Goal: Information Seeking & Learning: Understand process/instructions

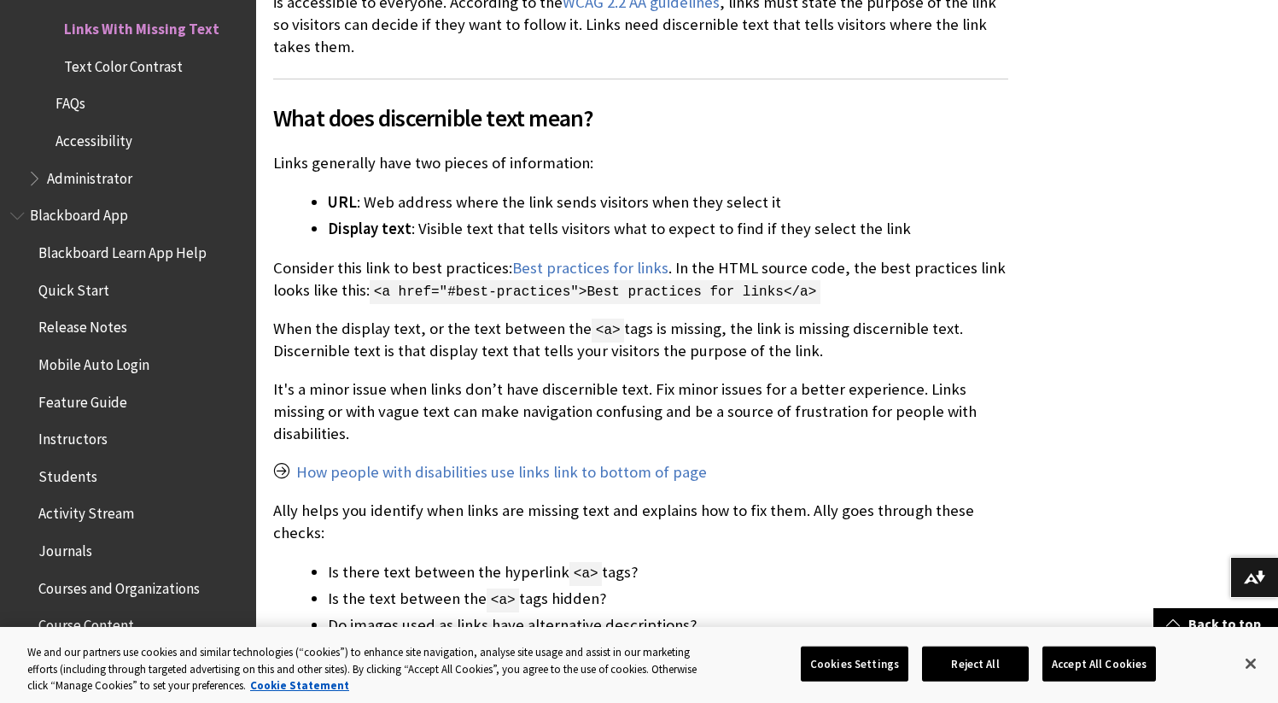
scroll to position [510, 0]
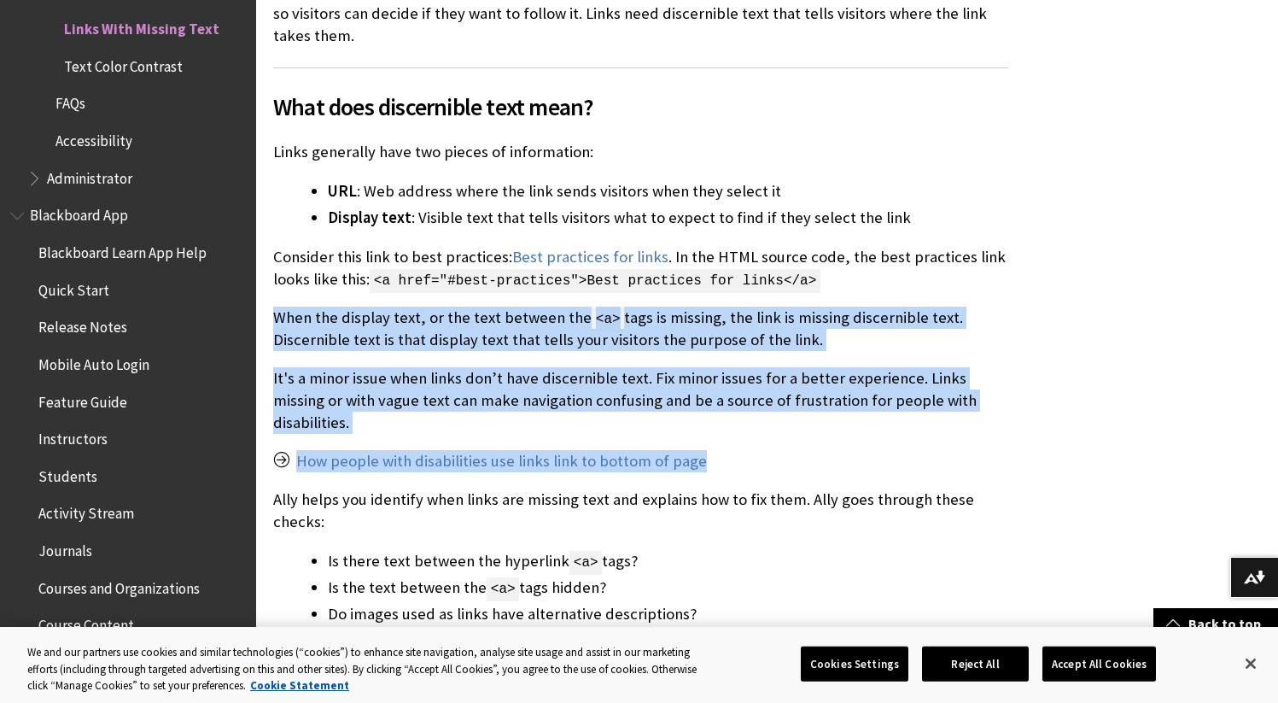
drag, startPoint x: 276, startPoint y: 314, endPoint x: 1027, endPoint y: 430, distance: 759.6
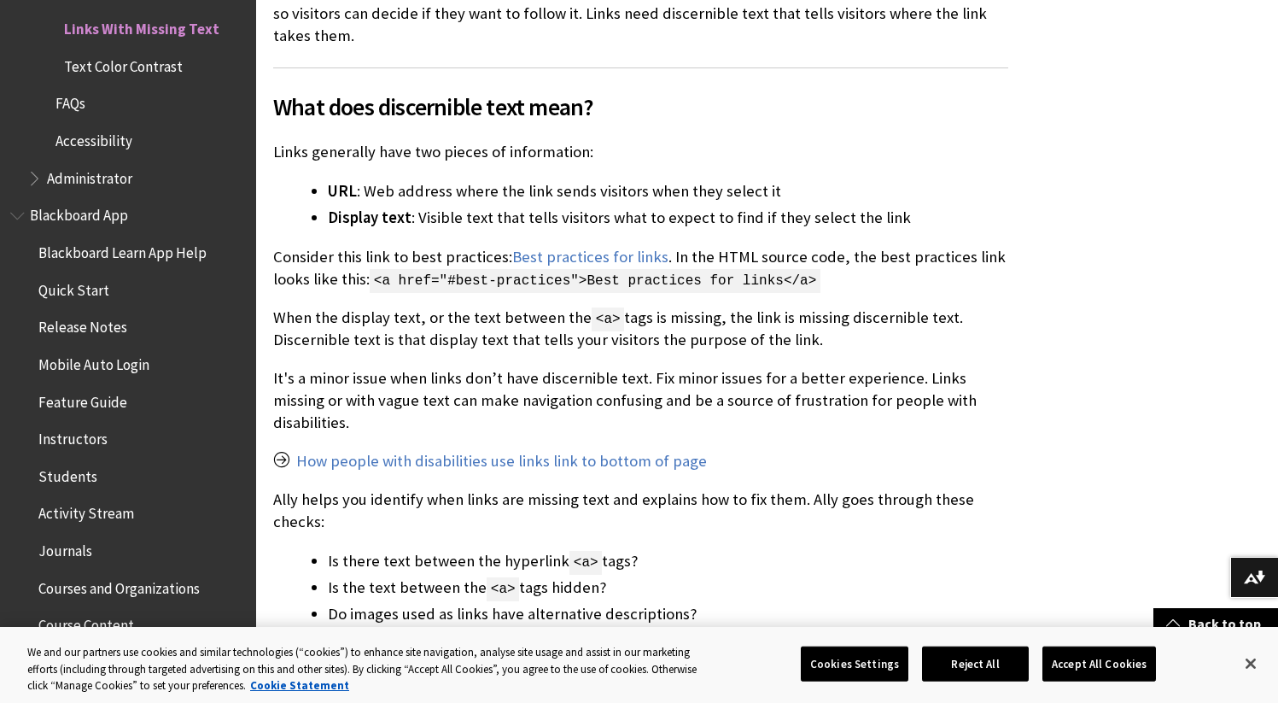
click at [644, 196] on li "URL : Web address where the link sends visitors when they select it" at bounding box center [668, 191] width 681 height 24
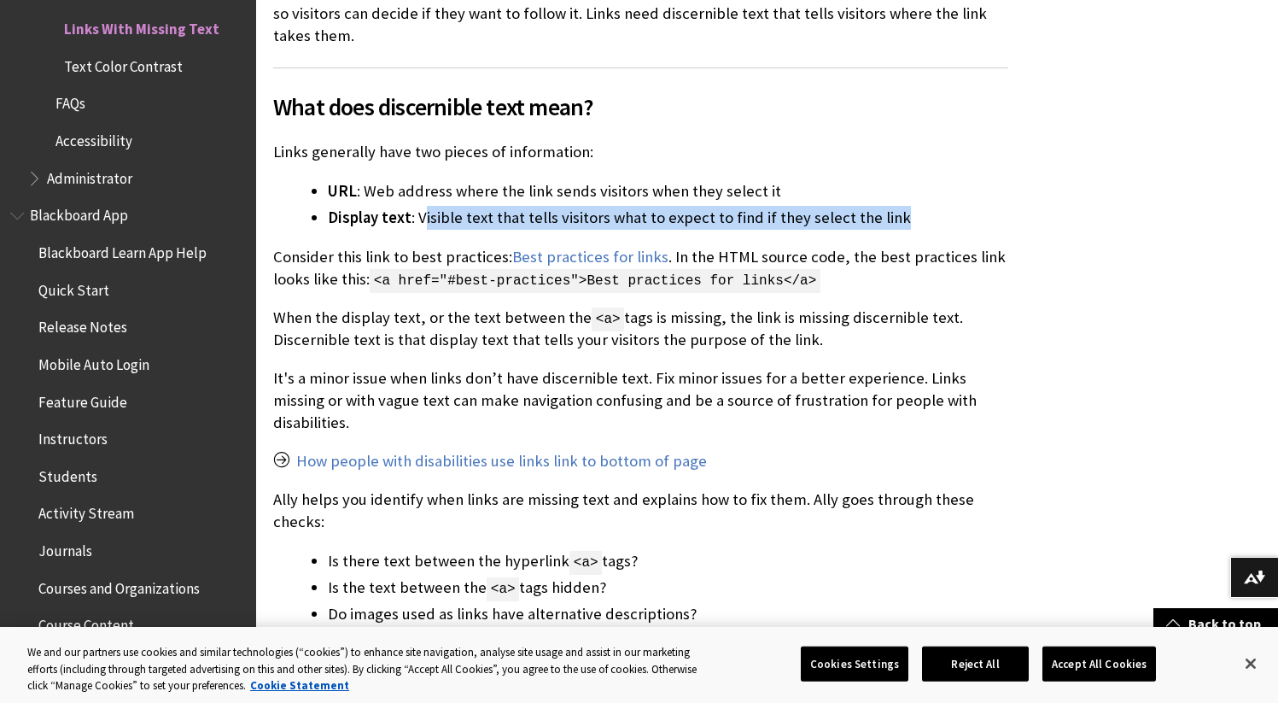
drag, startPoint x: 421, startPoint y: 217, endPoint x: 896, endPoint y: 215, distance: 474.8
click at [898, 214] on li "Display text : Visible text that tells visitors what to expect to find if they …" at bounding box center [668, 218] width 681 height 24
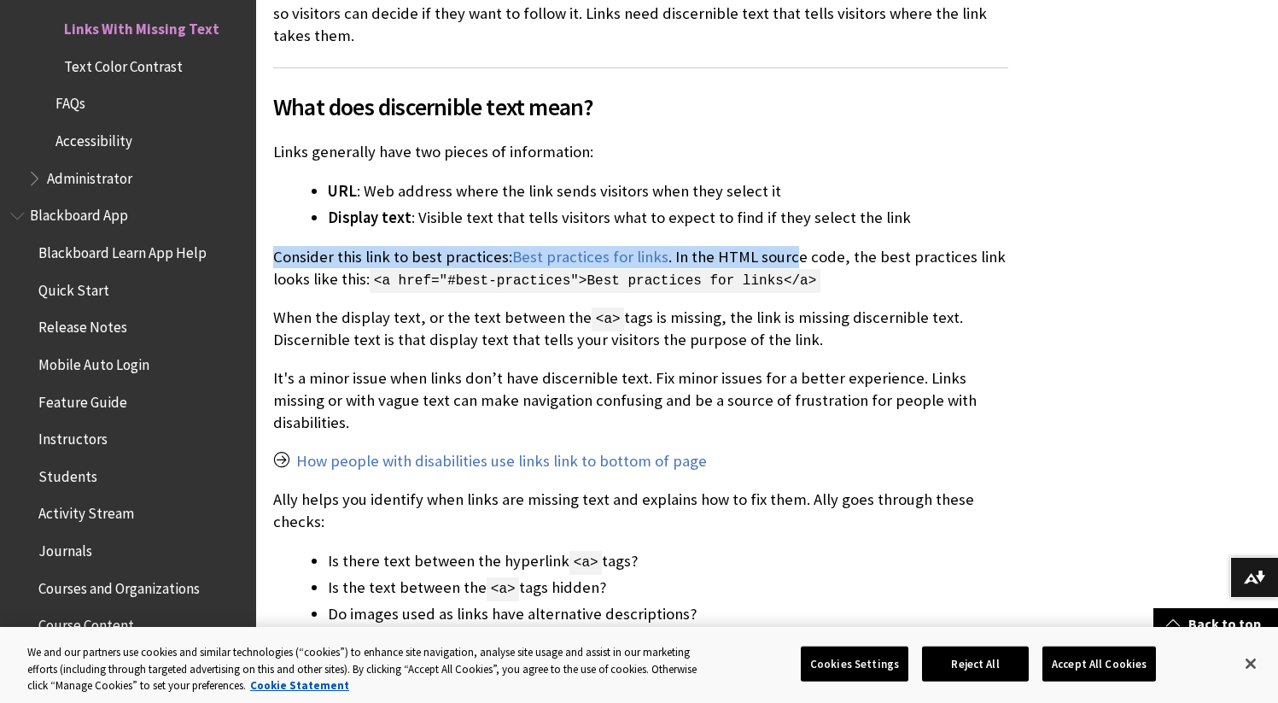
drag, startPoint x: 266, startPoint y: 257, endPoint x: 782, endPoint y: 248, distance: 515.9
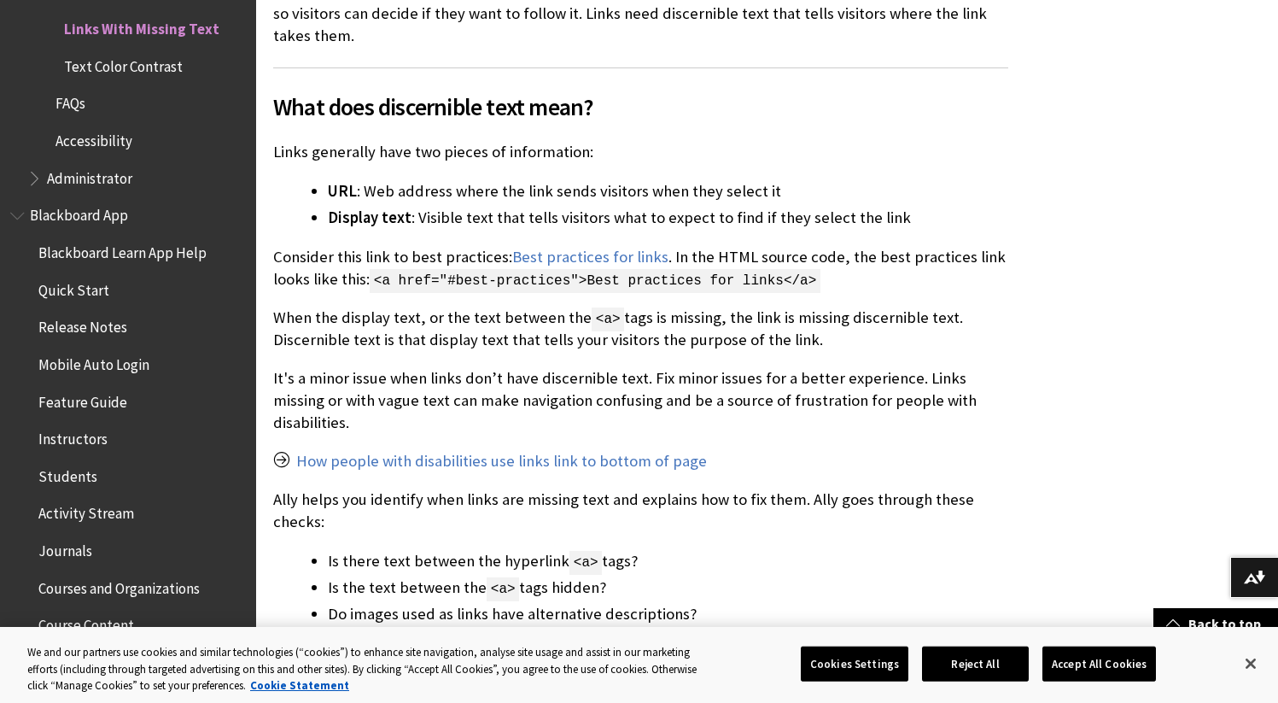
click at [407, 316] on p "When the display text, or the text between the <a> tags is missing, the link is…" at bounding box center [640, 329] width 735 height 45
click at [424, 318] on p "When the display text, or the text between the <a> tags is missing, the link is…" at bounding box center [640, 329] width 735 height 45
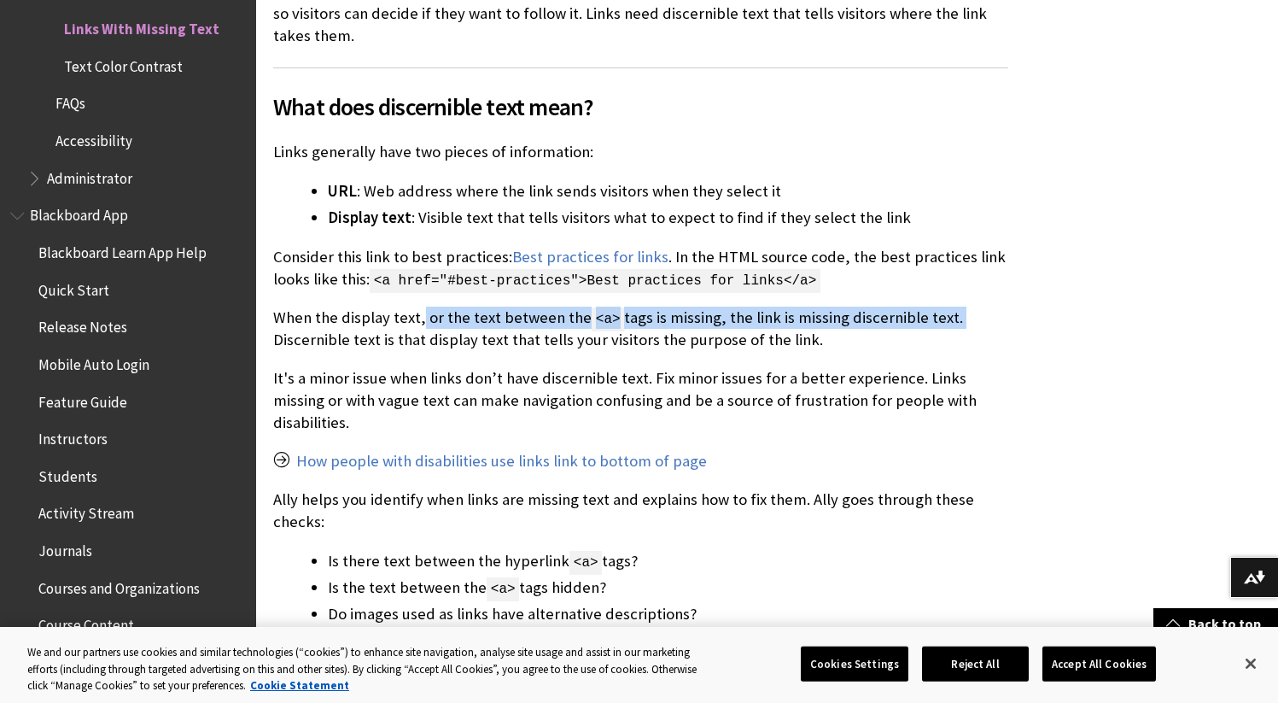
drag, startPoint x: 481, startPoint y: 320, endPoint x: 1014, endPoint y: 320, distance: 532.9
click at [651, 322] on p "When the display text, or the text between the <a> tags is missing, the link is…" at bounding box center [640, 329] width 735 height 45
drag, startPoint x: 721, startPoint y: 316, endPoint x: 965, endPoint y: 313, distance: 244.3
click at [965, 313] on p "When the display text, or the text between the <a> tags is missing, the link is…" at bounding box center [640, 329] width 735 height 45
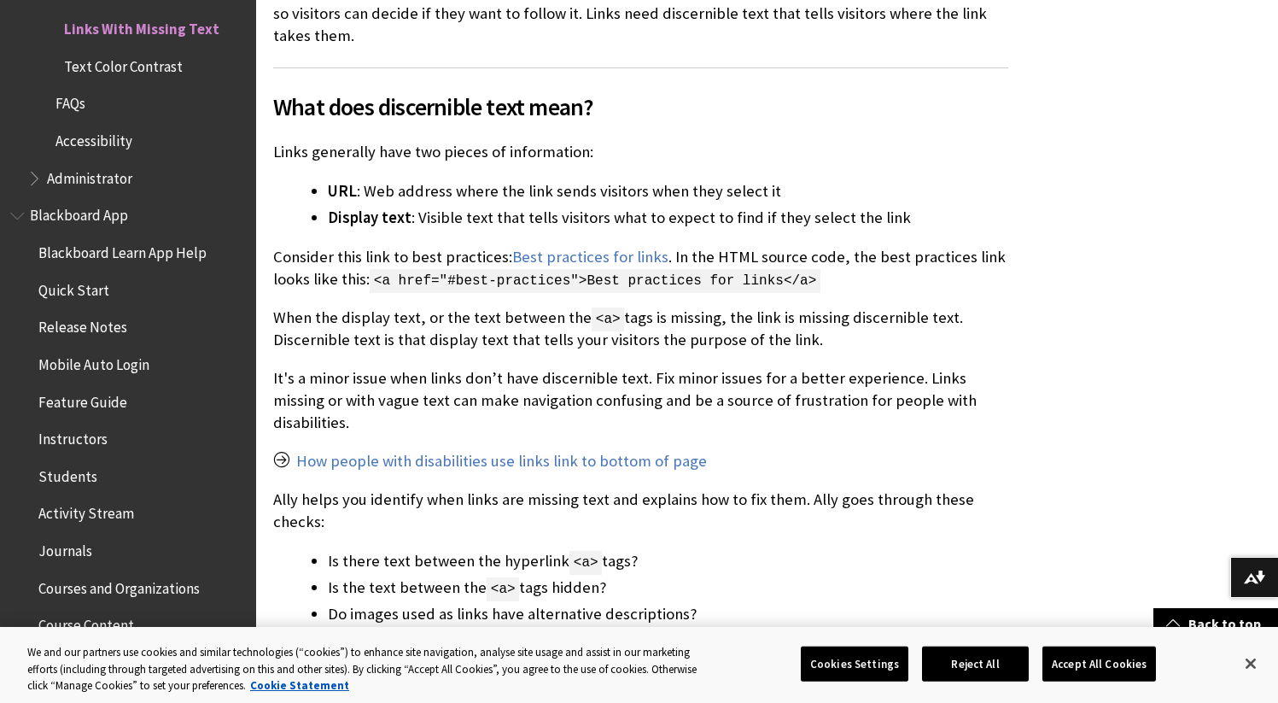
click at [918, 331] on p "When the display text, or the text between the <a> tags is missing, the link is…" at bounding box center [640, 329] width 735 height 45
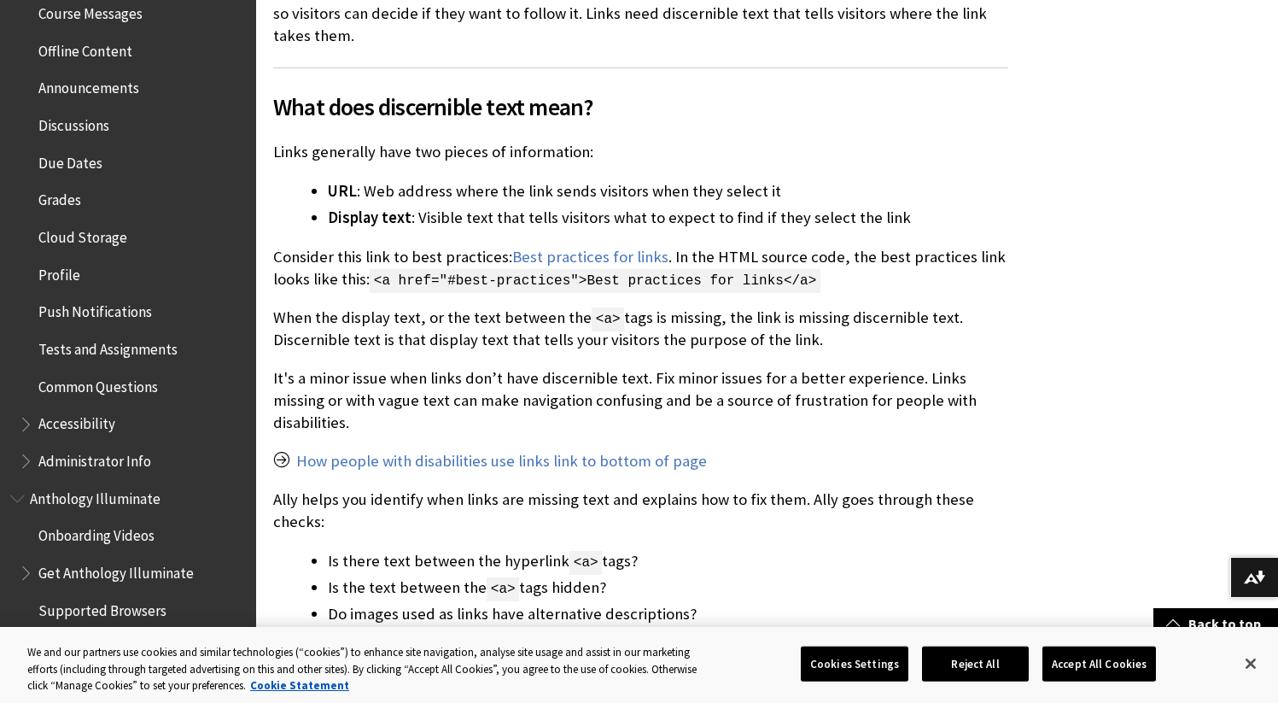
scroll to position [1100, 0]
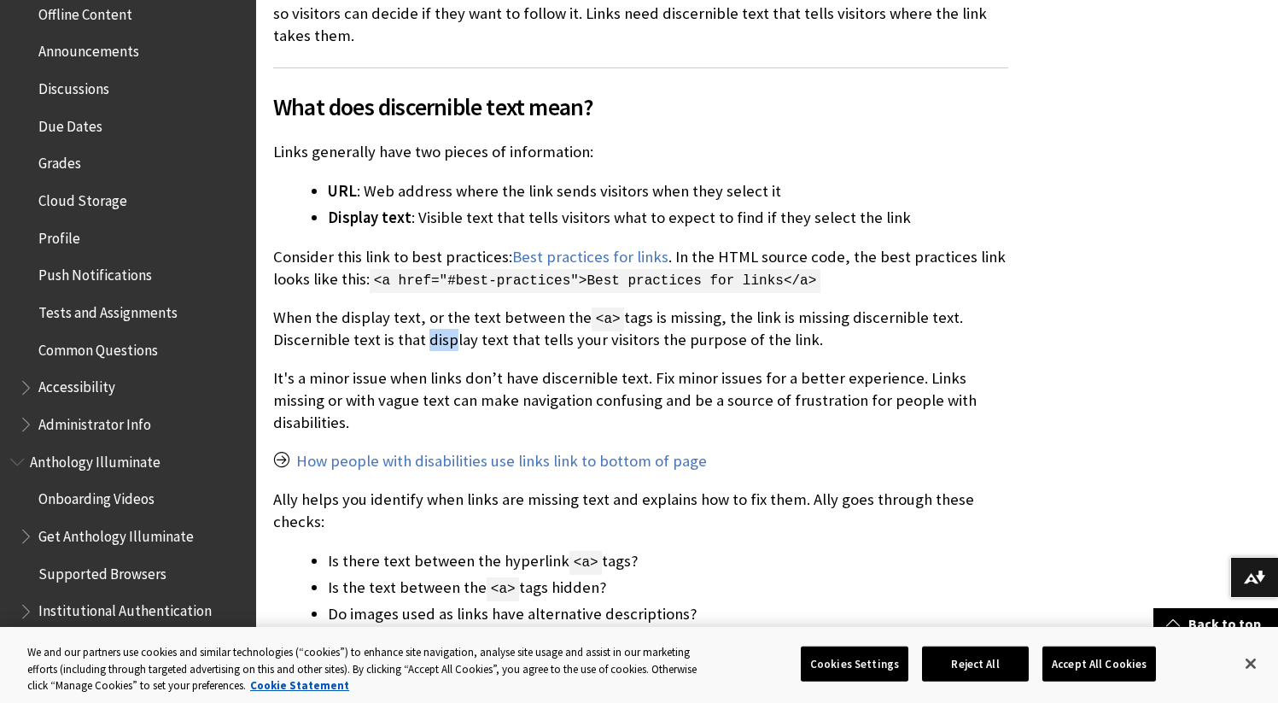
drag, startPoint x: 429, startPoint y: 336, endPoint x: 445, endPoint y: 336, distance: 16.2
click at [445, 336] on p "When the display text, or the text between the <a> tags is missing, the link is…" at bounding box center [640, 329] width 735 height 45
drag, startPoint x: 807, startPoint y: 342, endPoint x: 834, endPoint y: 340, distance: 27.4
click at [808, 342] on p "When the display text, or the text between the <a> tags is missing, the link is…" at bounding box center [640, 329] width 735 height 45
click at [869, 340] on p "When the display text, or the text between the <a> tags is missing, the link is…" at bounding box center [640, 329] width 735 height 45
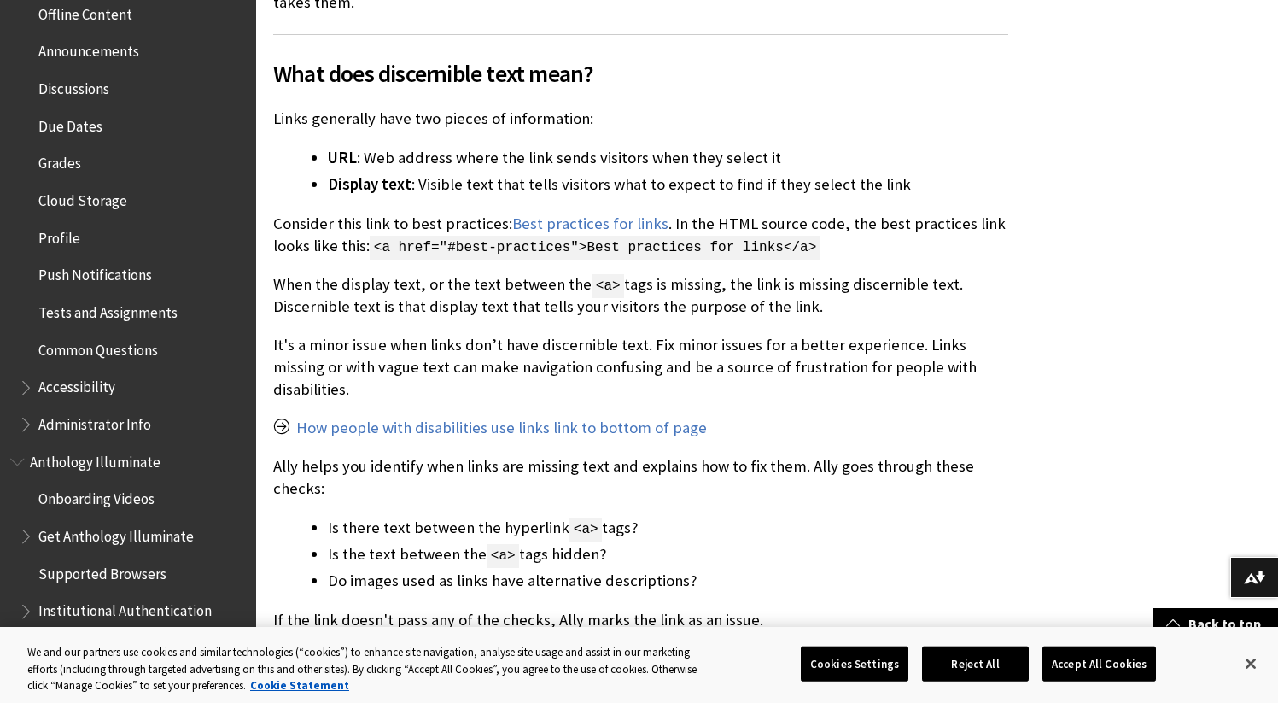
scroll to position [722, 0]
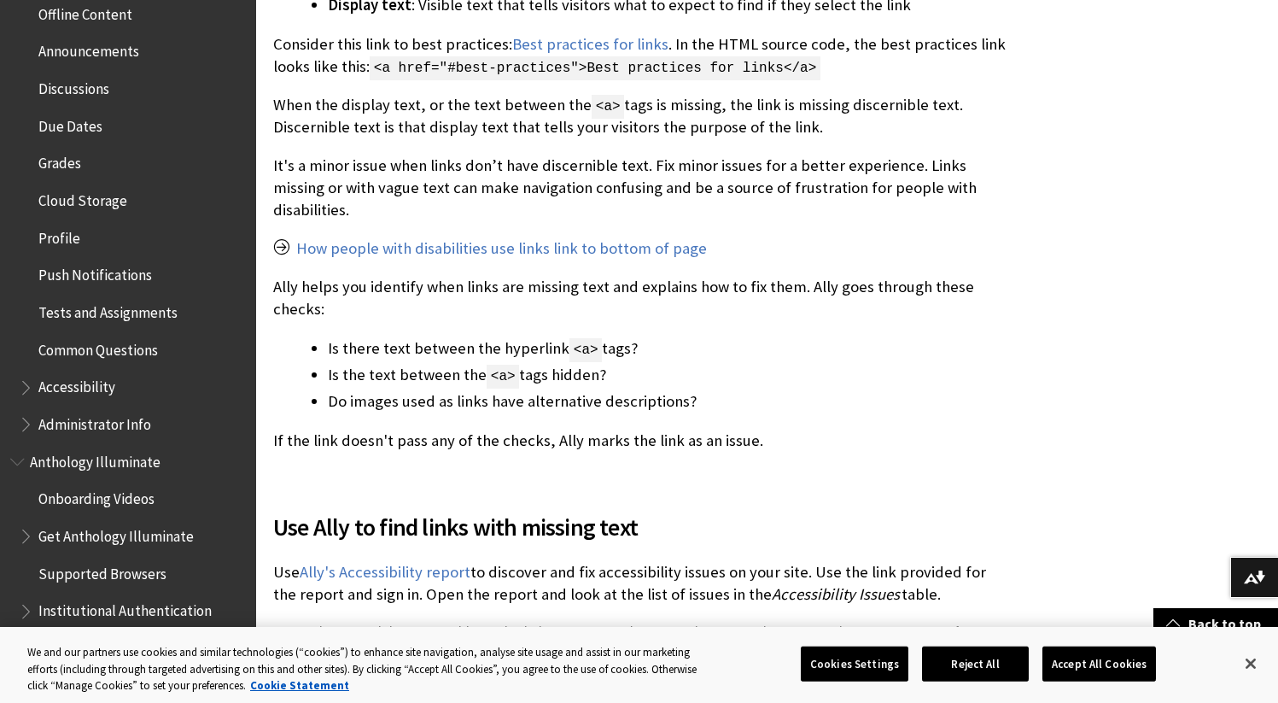
click at [321, 336] on ul "Is there text between the hyperlink <a> tags? Is the text between the <a> tags …" at bounding box center [640, 374] width 735 height 77
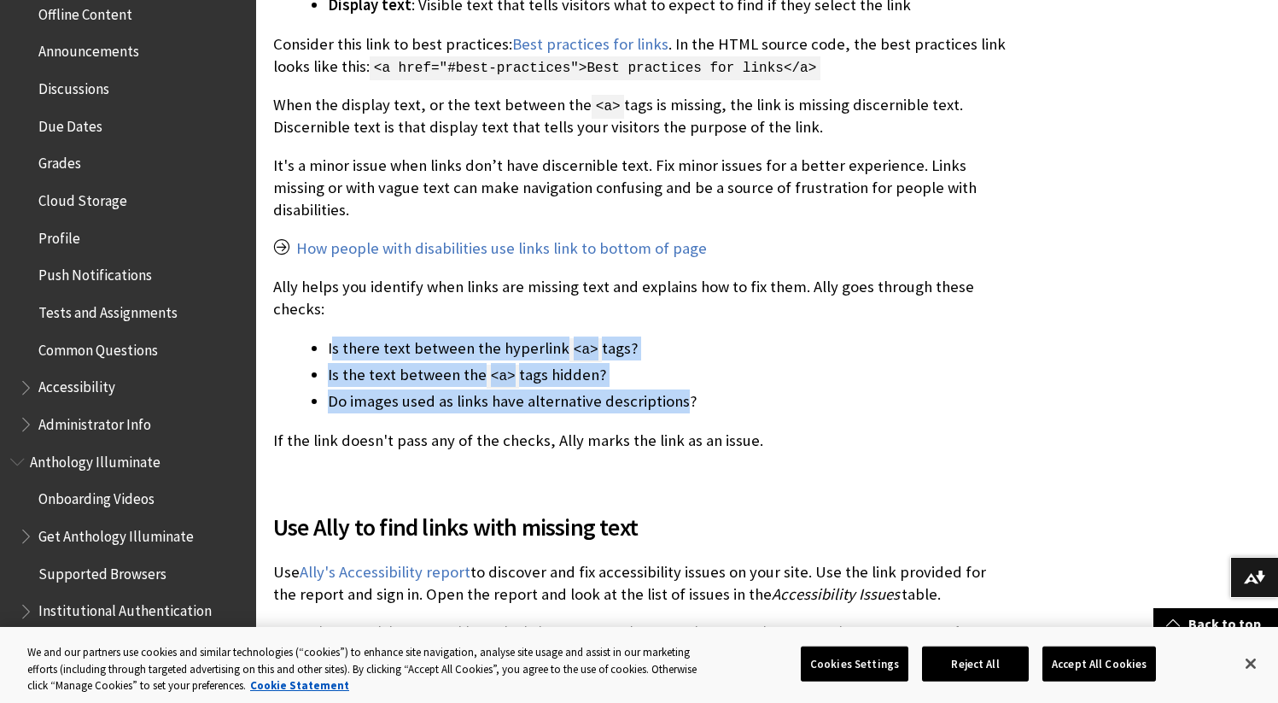
drag, startPoint x: 349, startPoint y: 327, endPoint x: 682, endPoint y: 384, distance: 337.1
click at [682, 384] on ul "Is there text between the hyperlink <a> tags? Is the text between the <a> tags …" at bounding box center [640, 374] width 735 height 77
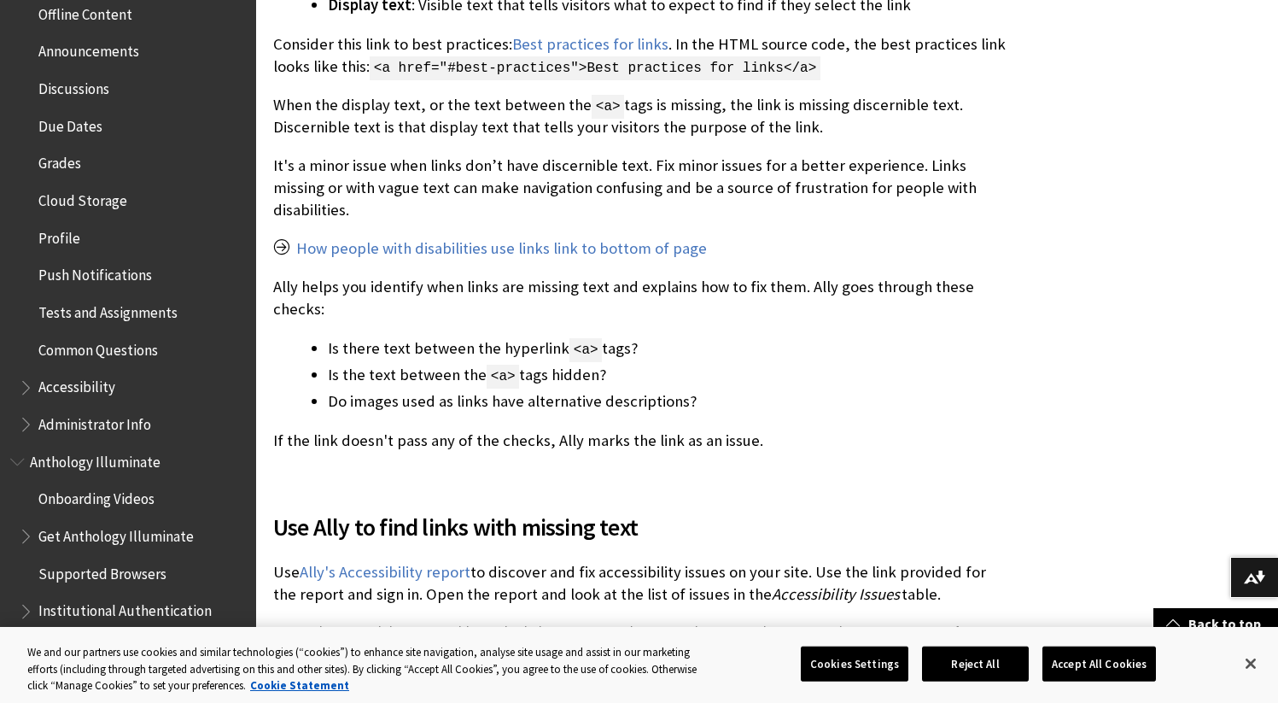
click at [709, 389] on li "Do images used as links have alternative descriptions?" at bounding box center [668, 401] width 681 height 24
click at [343, 430] on p "If the link doesn't pass any of the checks, Ally marks the link as an issue." at bounding box center [640, 441] width 735 height 22
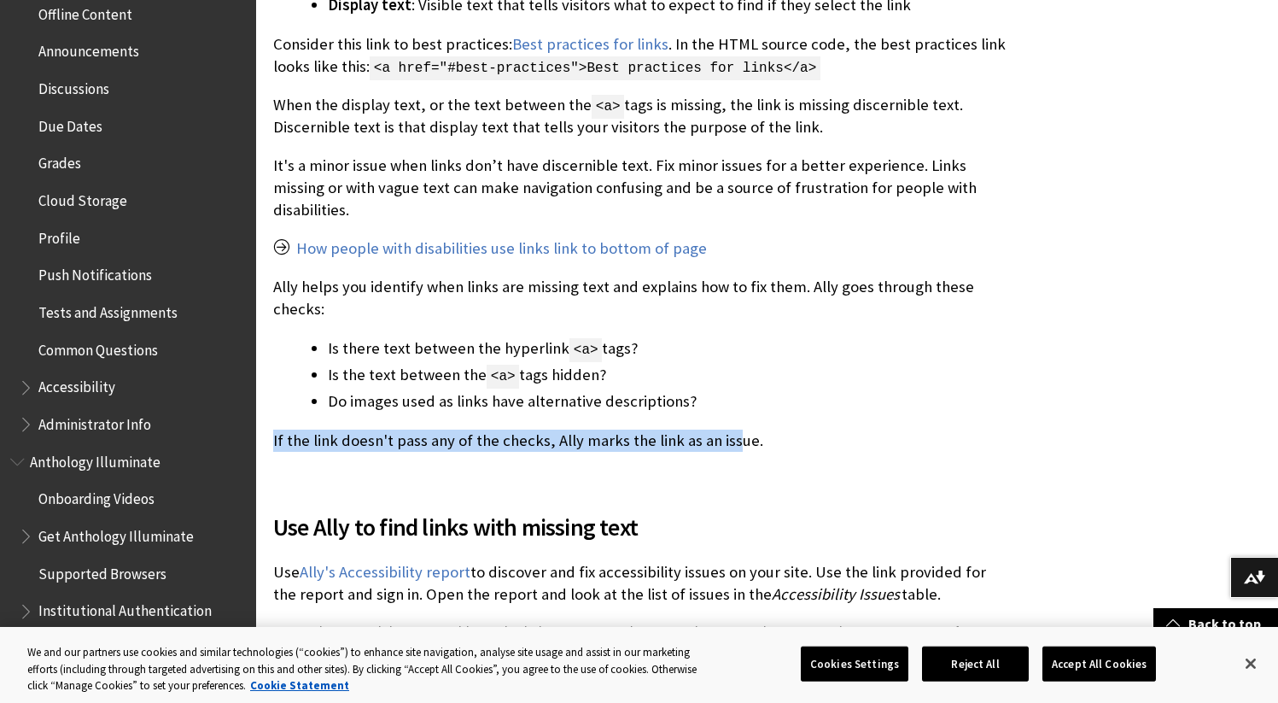
drag, startPoint x: 272, startPoint y: 419, endPoint x: 737, endPoint y: 428, distance: 464.7
click at [729, 430] on p "If the link doesn't pass any of the checks, Ally marks the link as an issue." at bounding box center [640, 441] width 735 height 22
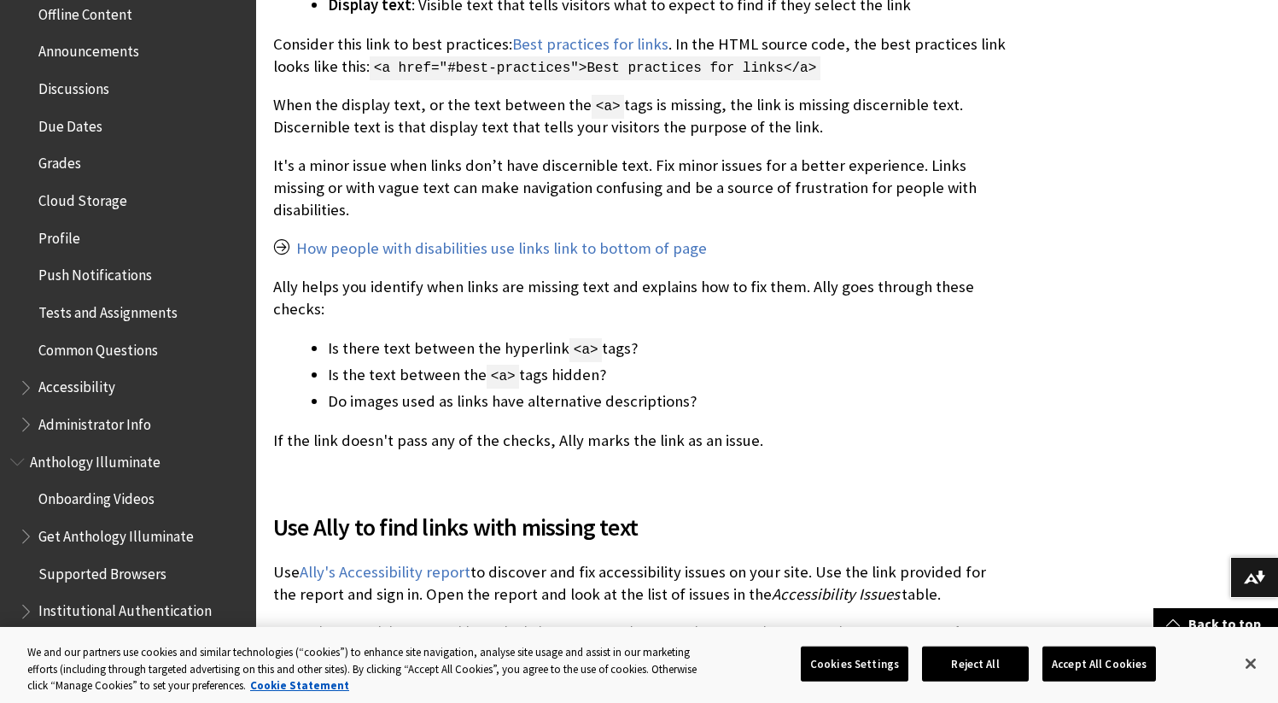
click at [763, 430] on p "If the link doesn't pass any of the checks, Ally marks the link as an issue." at bounding box center [640, 441] width 735 height 22
